Goal: Task Accomplishment & Management: Complete application form

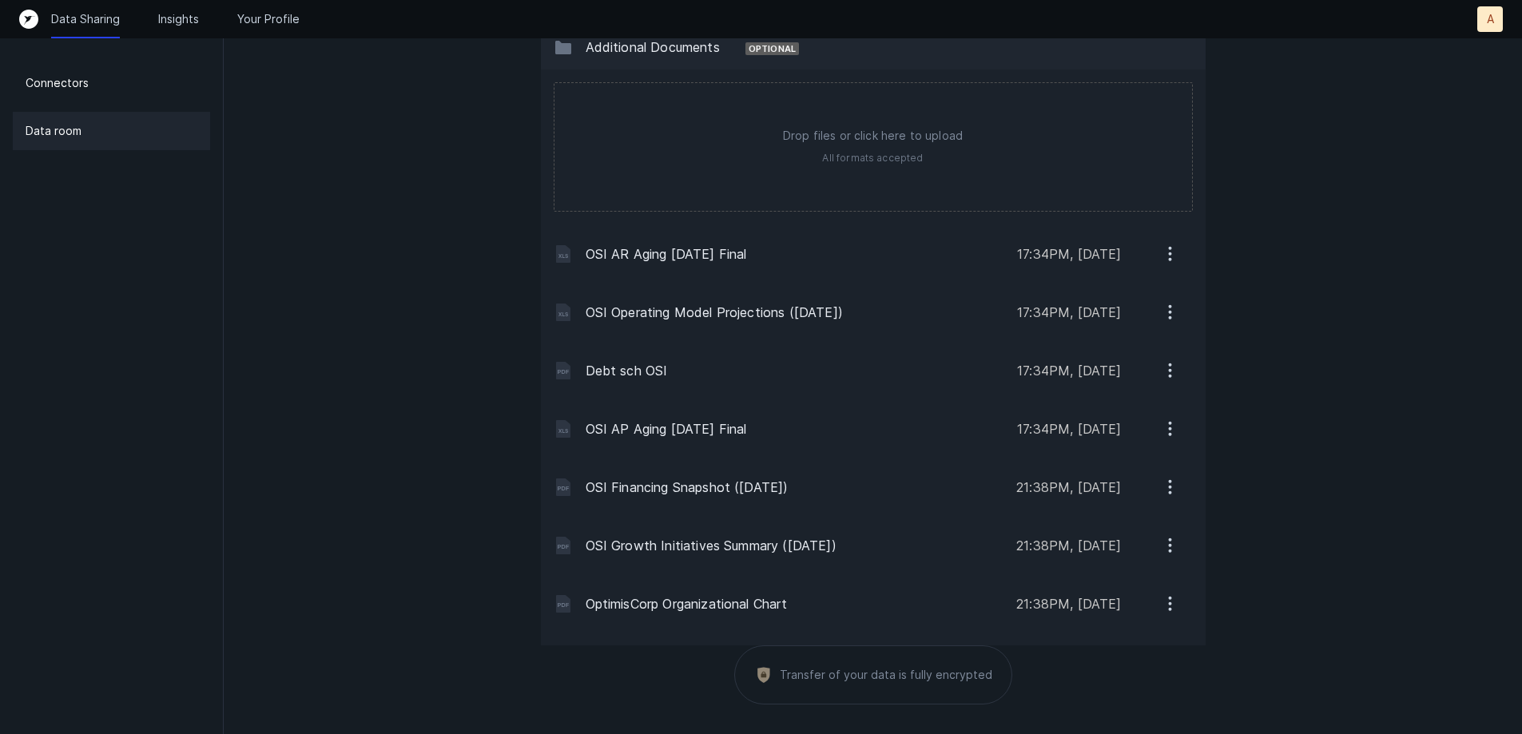
scroll to position [2237, 0]
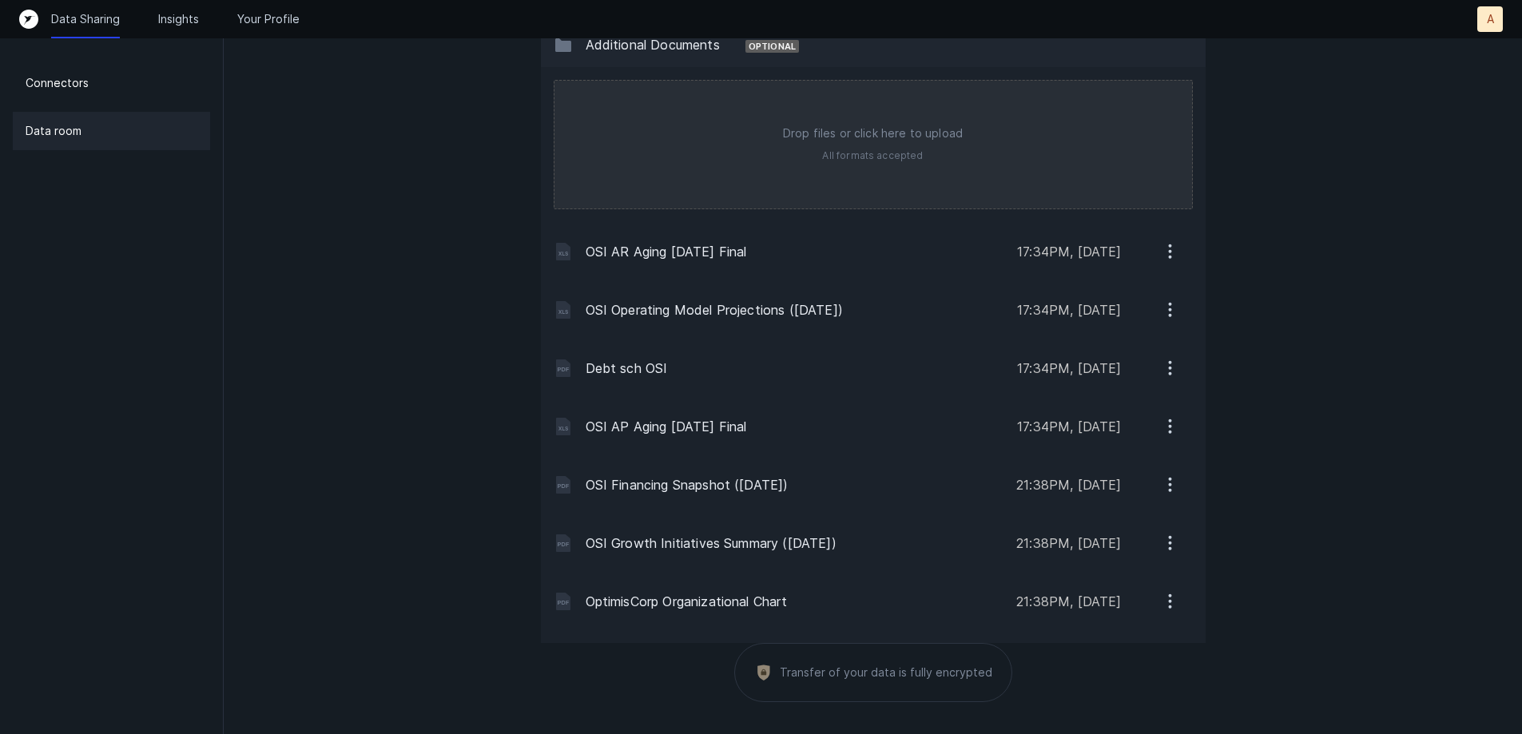
click at [746, 149] on input "file" at bounding box center [873, 145] width 638 height 128
type input "C:\fakepath\[DATE] Citi OSI 5957.pdf"
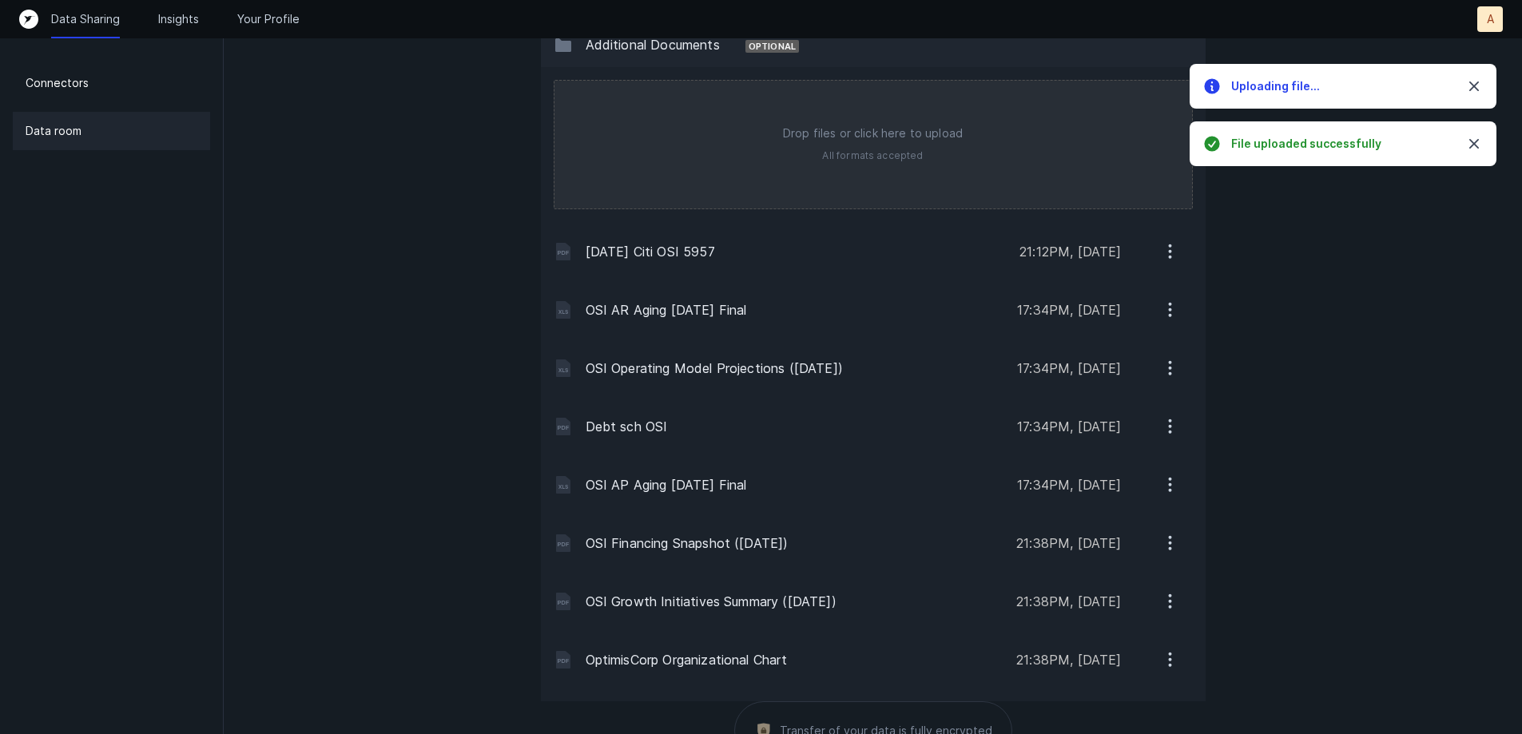
click at [603, 157] on input "file" at bounding box center [873, 145] width 638 height 128
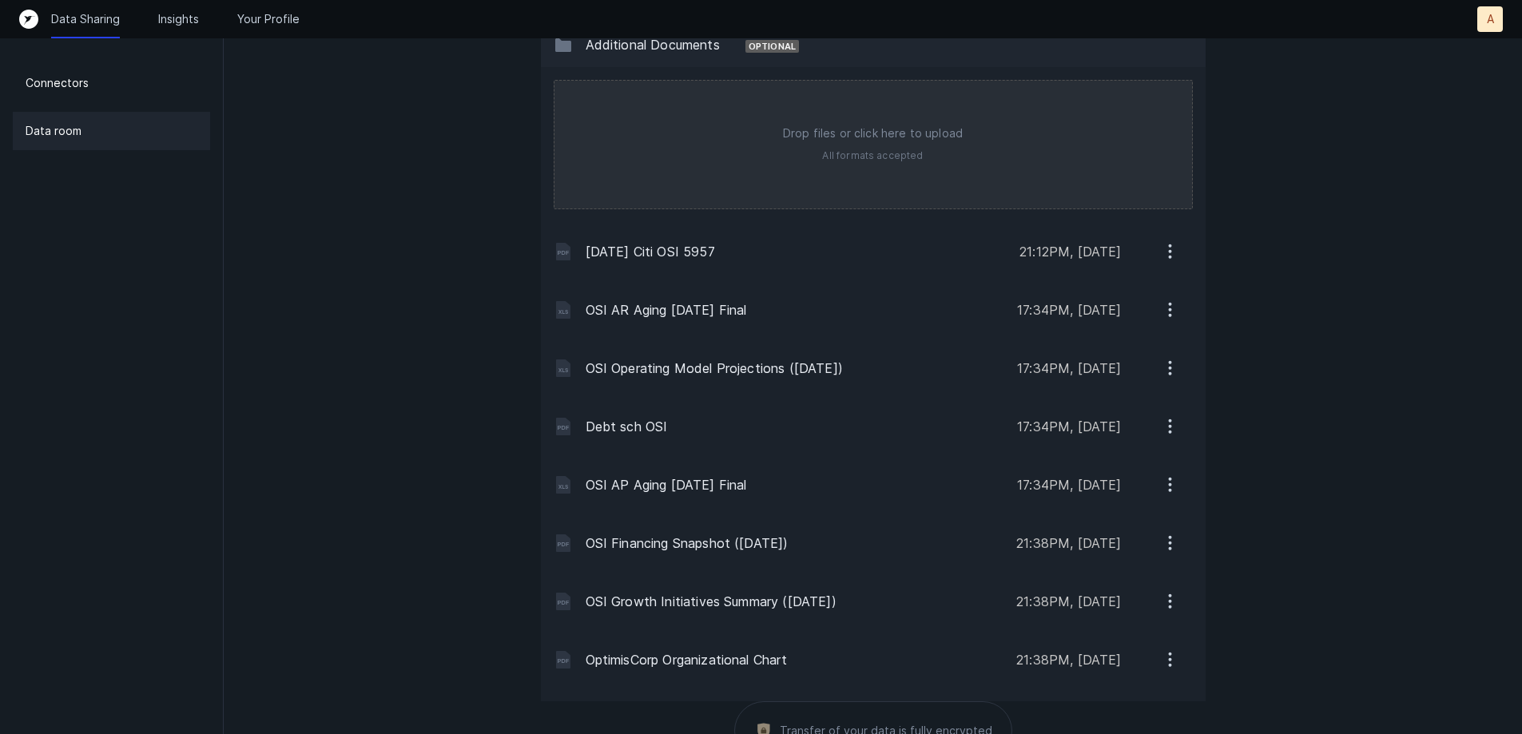
click at [838, 151] on input "file" at bounding box center [873, 145] width 638 height 128
type input "C:\fakepath\07-2025 Citi OSI 5957.pdf"
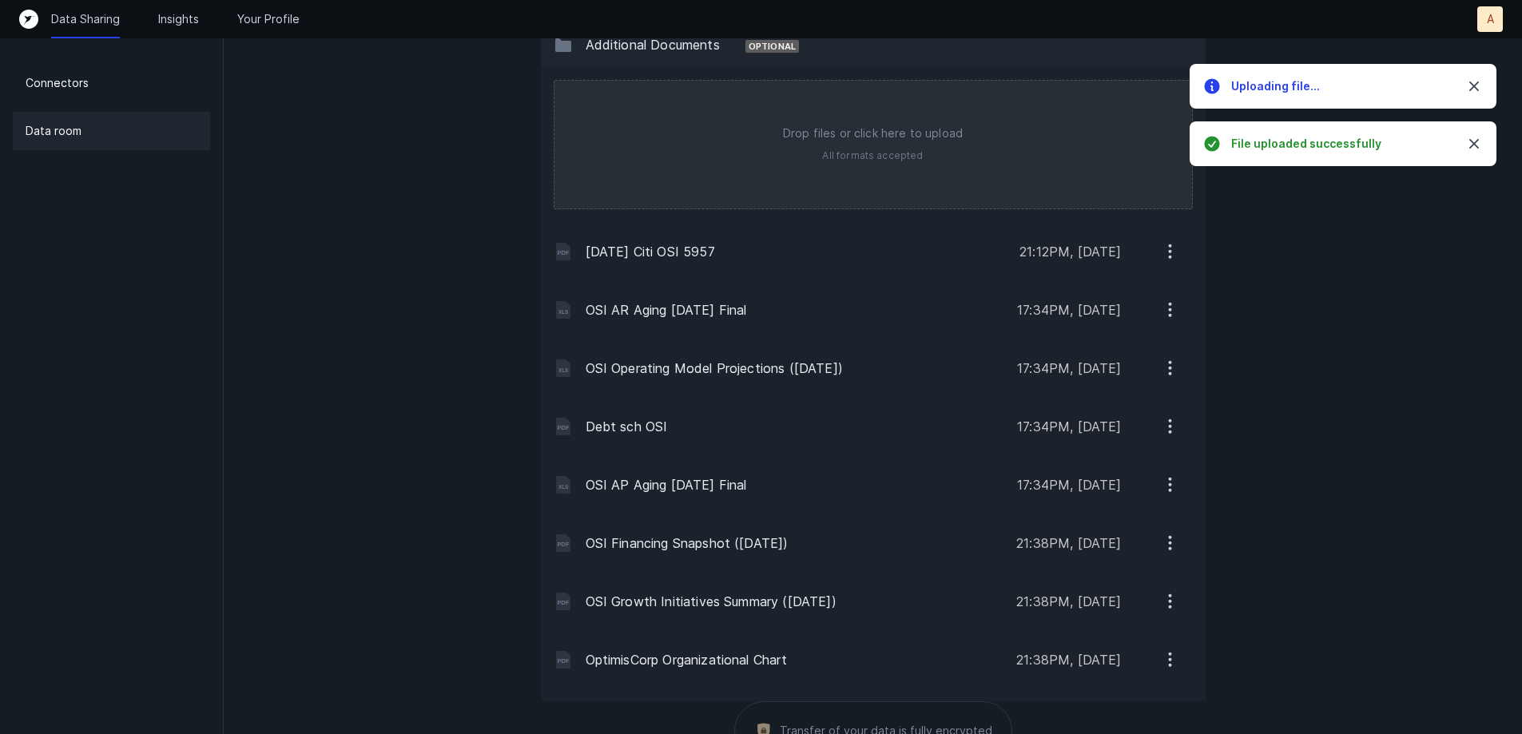
click at [809, 159] on input "file" at bounding box center [873, 145] width 638 height 128
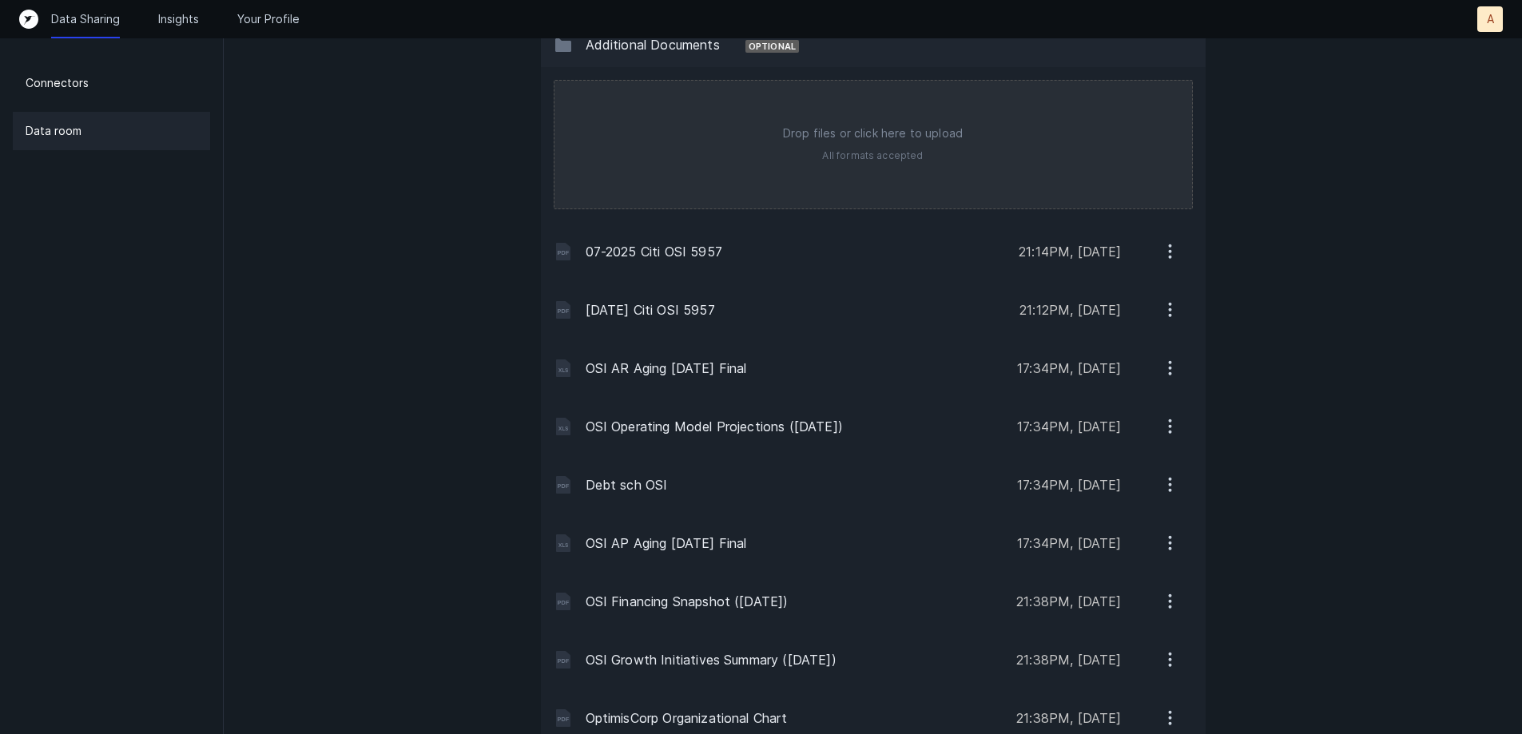
type input "C:\fakepath\06-25 Citi OSI 5957.pdf"
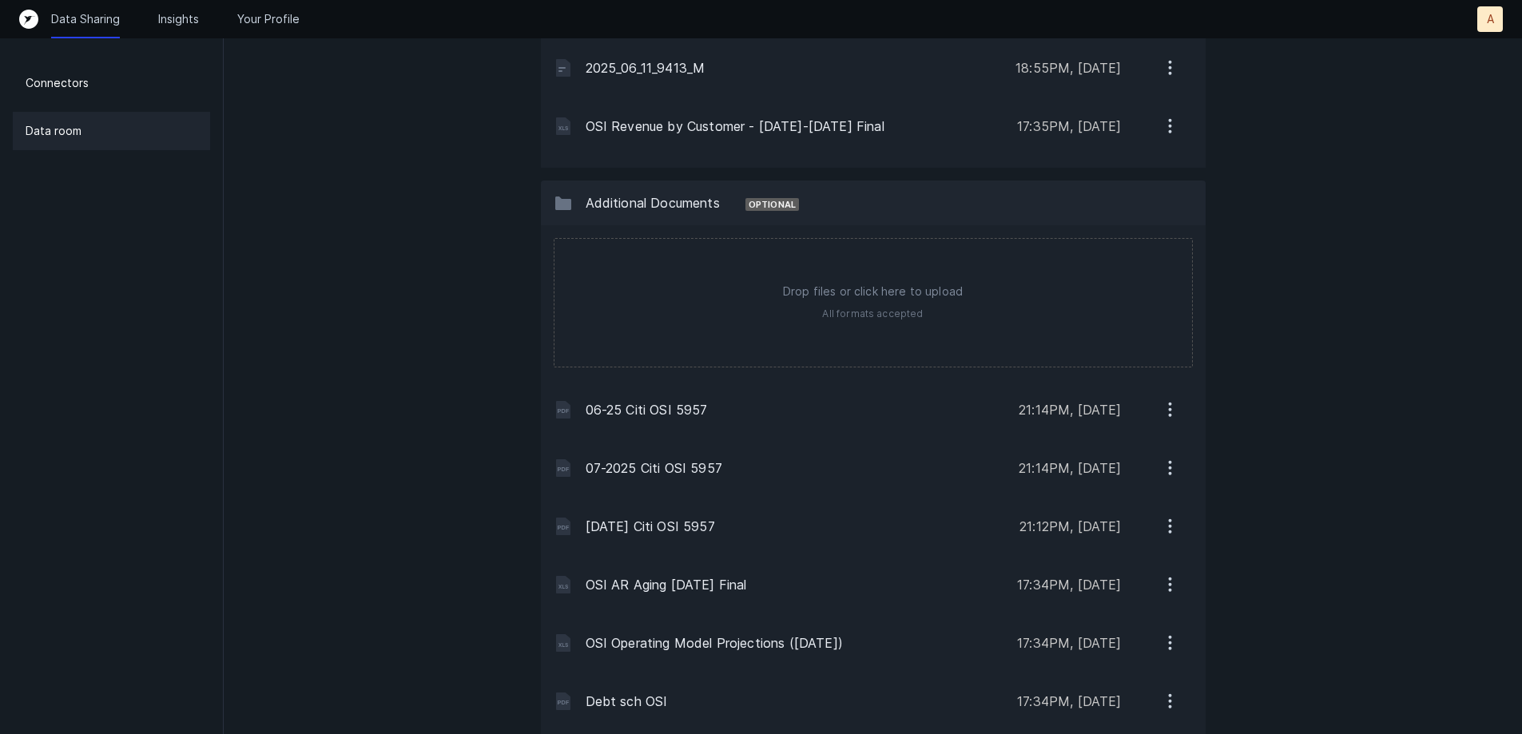
scroll to position [2077, 0]
click at [58, 85] on p "Connectors" at bounding box center [57, 83] width 63 height 19
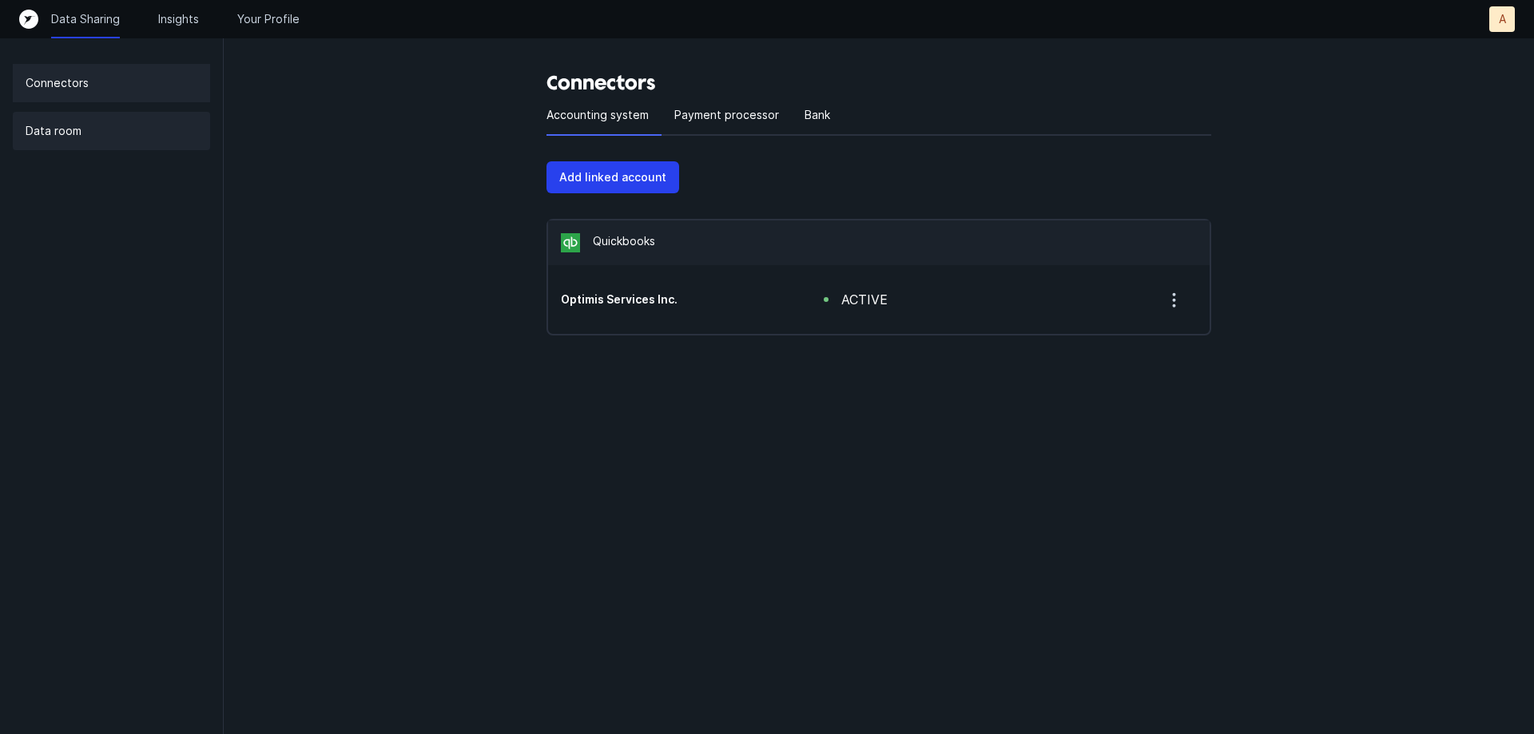
click at [61, 136] on p "Data room" at bounding box center [54, 130] width 56 height 19
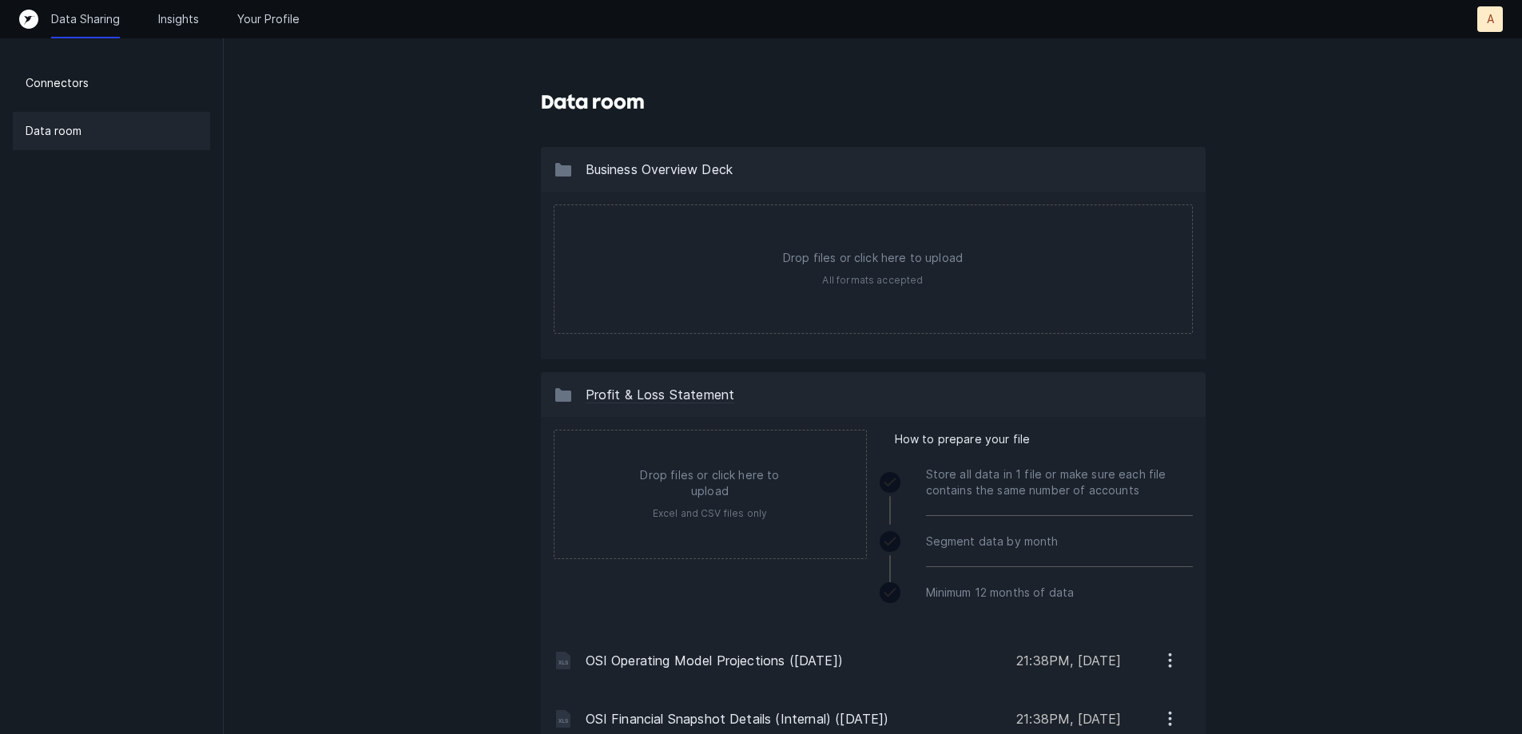
click at [66, 15] on p "Data Sharing" at bounding box center [85, 19] width 69 height 16
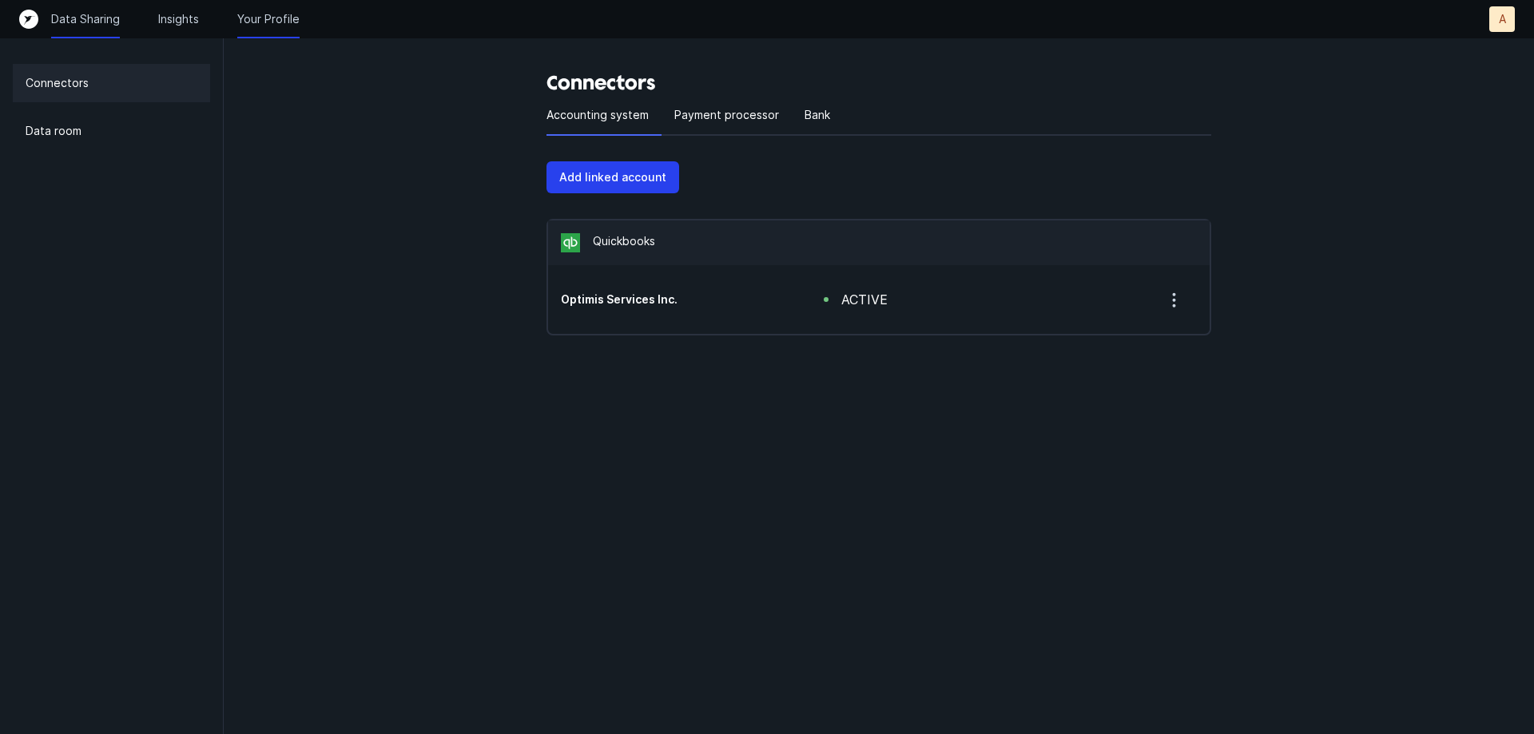
click at [264, 25] on p "Your Profile" at bounding box center [268, 19] width 62 height 16
